Goal: Task Accomplishment & Management: Use online tool/utility

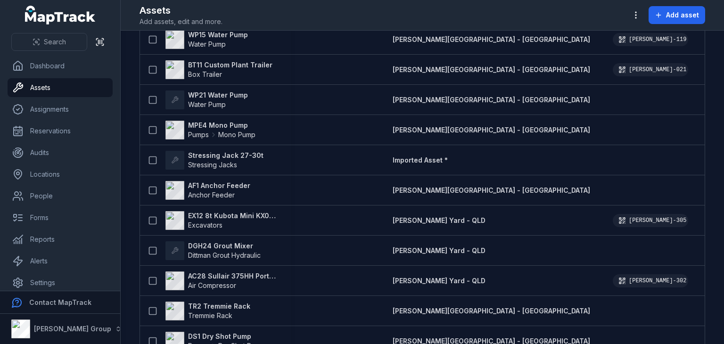
scroll to position [3840, 0]
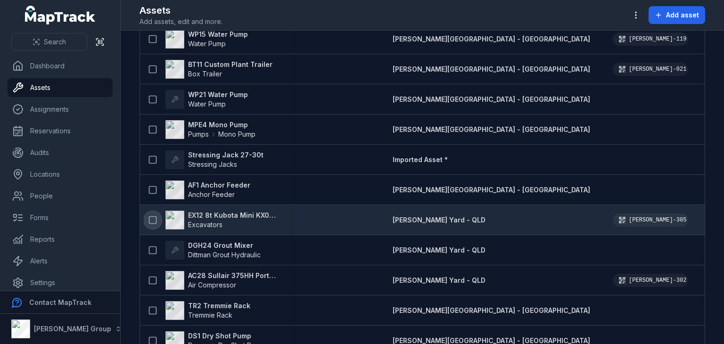
click at [153, 219] on icon at bounding box center [152, 219] width 9 height 9
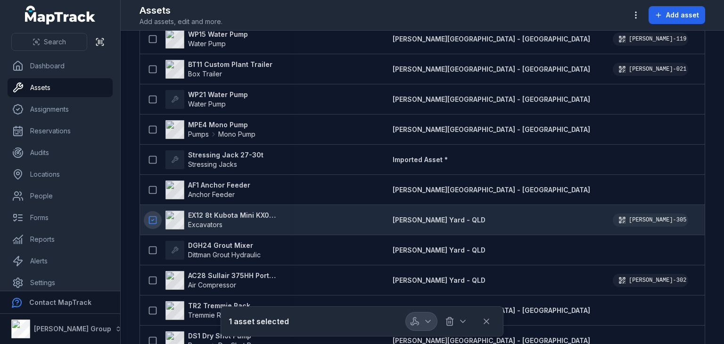
click at [423, 315] on button "button" at bounding box center [421, 321] width 31 height 18
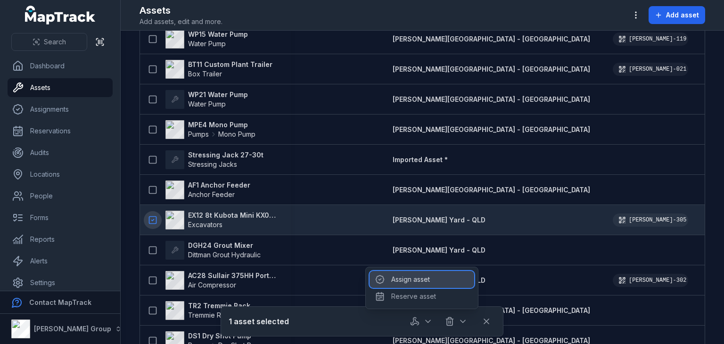
click at [414, 281] on div "Assign asset" at bounding box center [422, 279] width 105 height 17
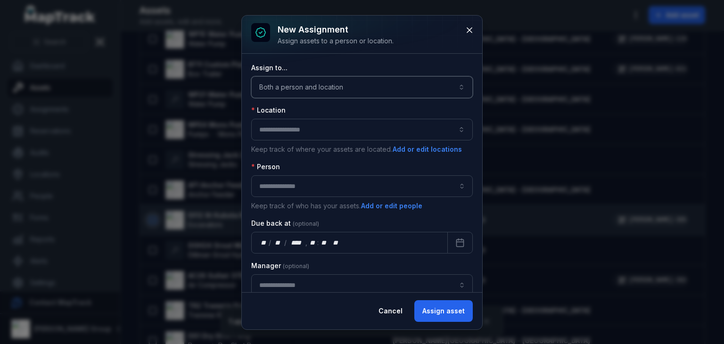
click at [335, 82] on button "Both a person and location ****" at bounding box center [362, 87] width 222 height 22
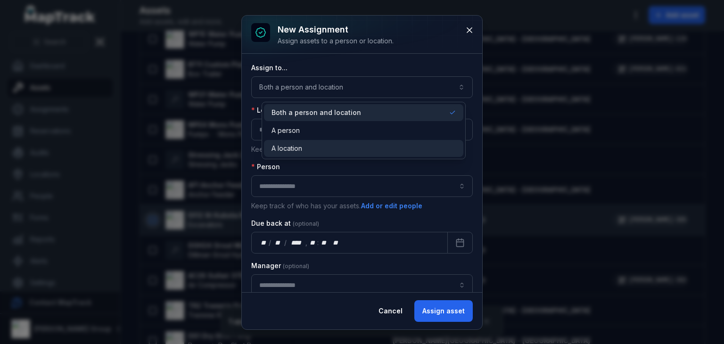
click at [306, 146] on div "A location" at bounding box center [363, 148] width 184 height 9
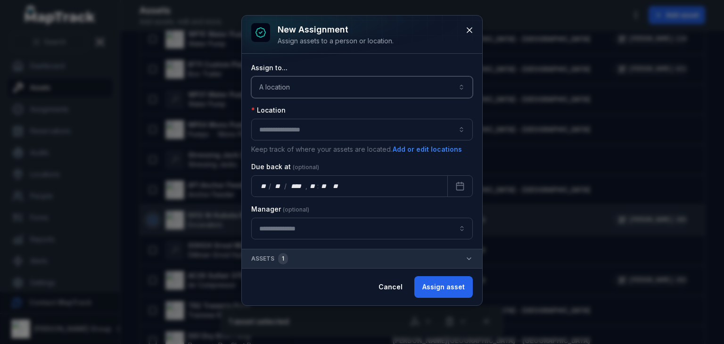
click at [298, 127] on button "button" at bounding box center [362, 130] width 222 height 22
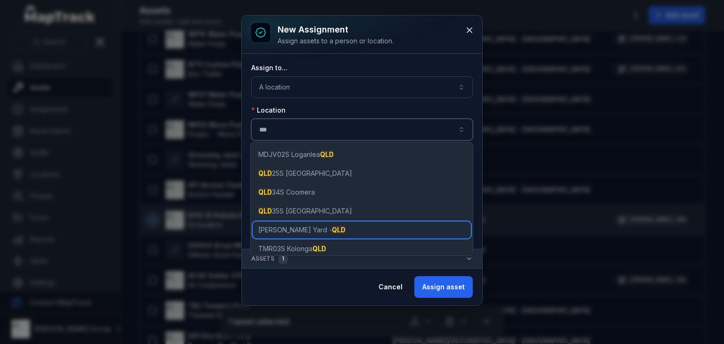
click at [277, 231] on span "[PERSON_NAME] Yard - QLD" at bounding box center [301, 229] width 87 height 9
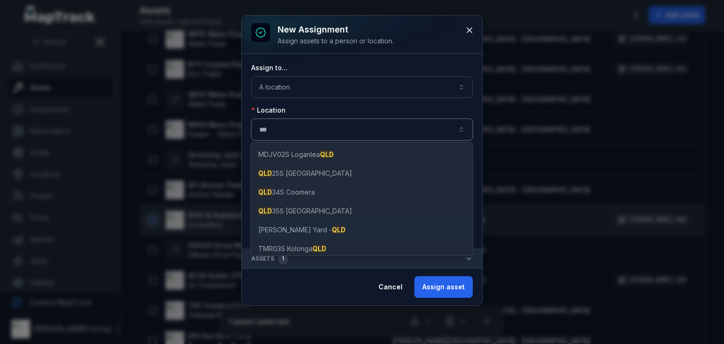
type input "**********"
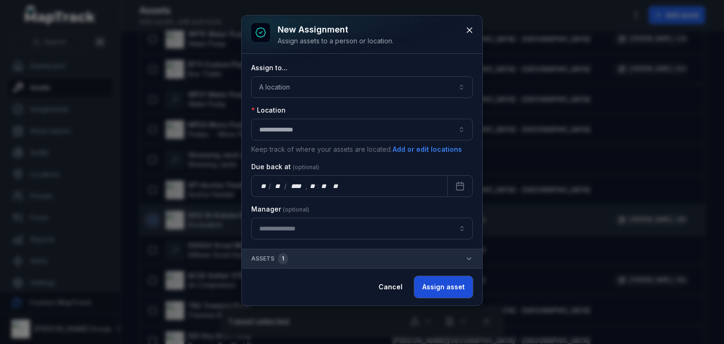
click at [460, 287] on button "Assign asset" at bounding box center [443, 287] width 58 height 22
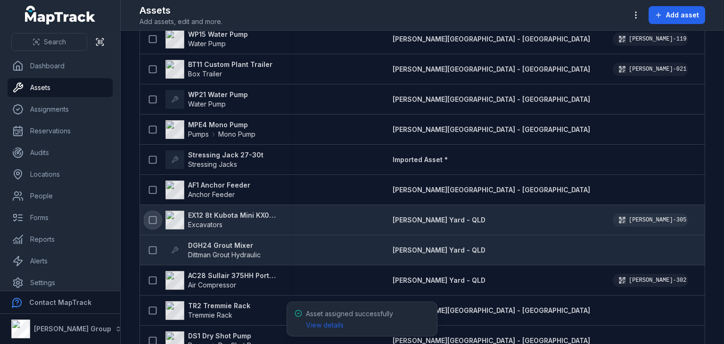
scroll to position [3851, 0]
